Goal: Book appointment/travel/reservation

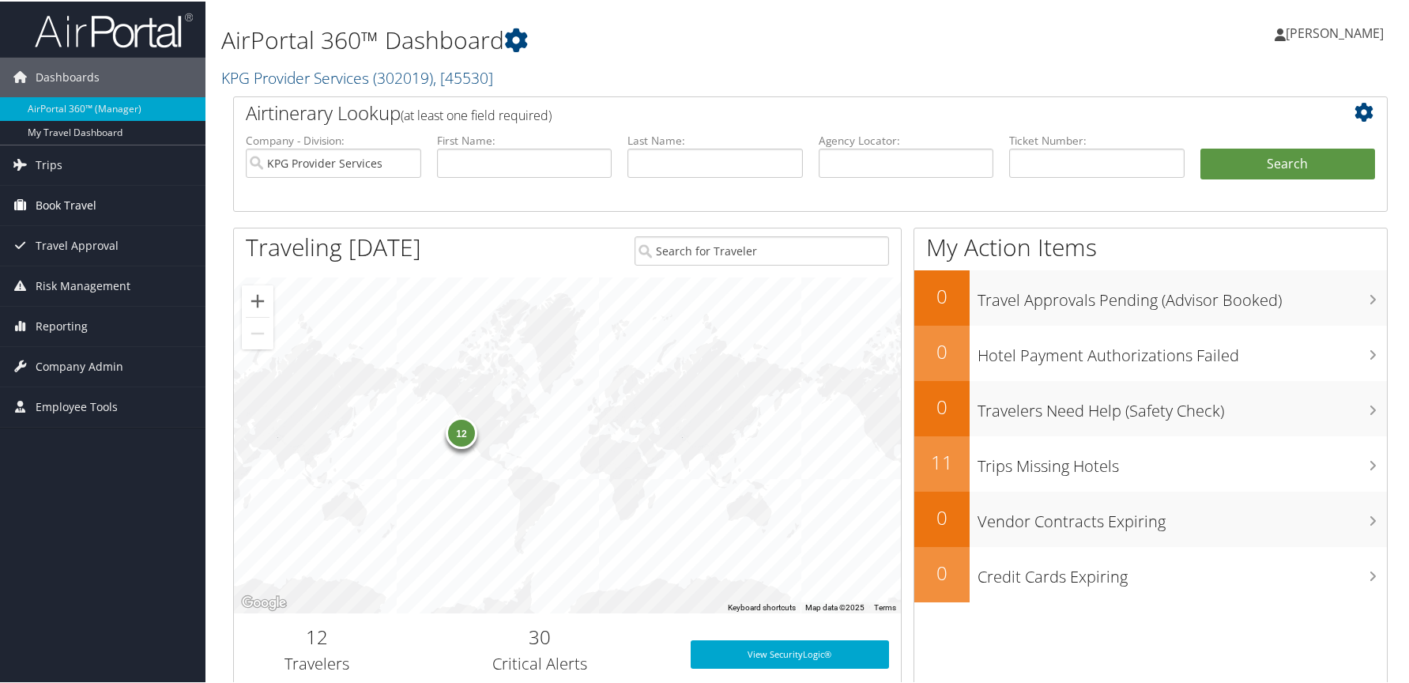
click at [60, 194] on span "Book Travel" at bounding box center [66, 204] width 61 height 40
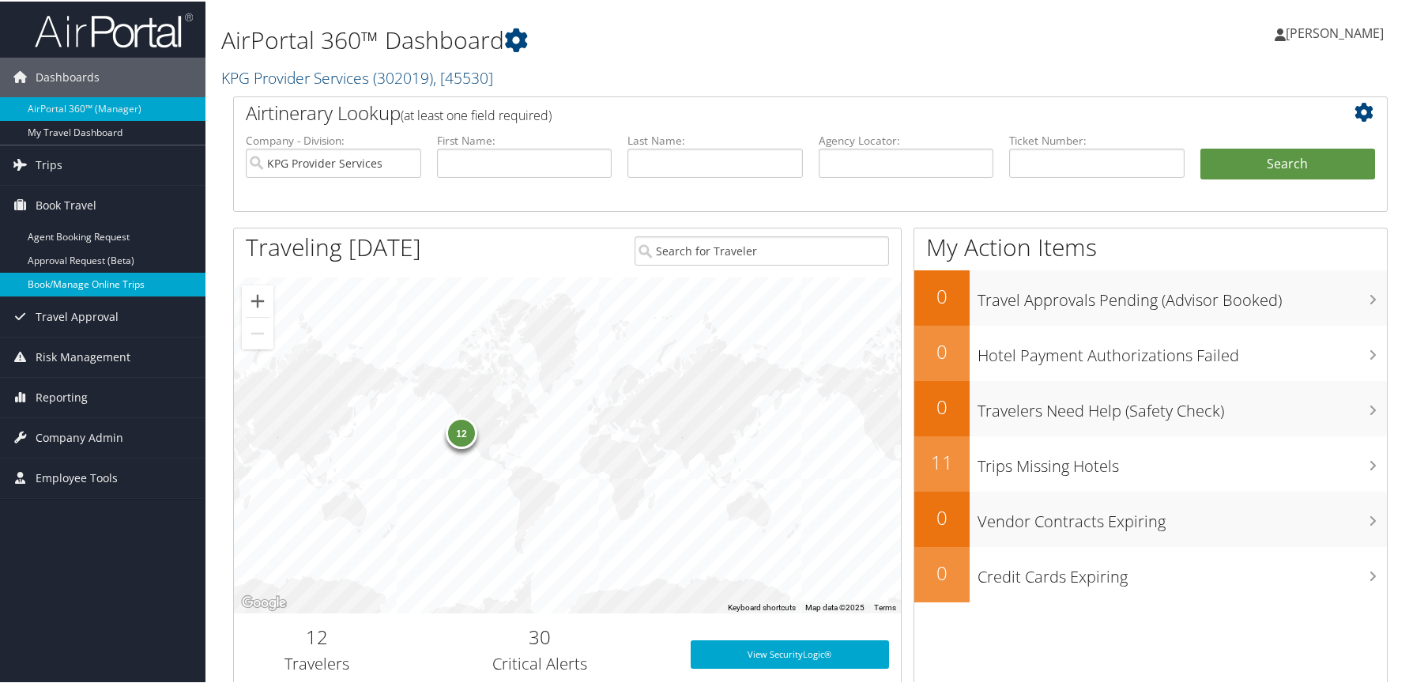
click at [135, 286] on link "Book/Manage Online Trips" at bounding box center [102, 283] width 205 height 24
